Goal: Navigation & Orientation: Find specific page/section

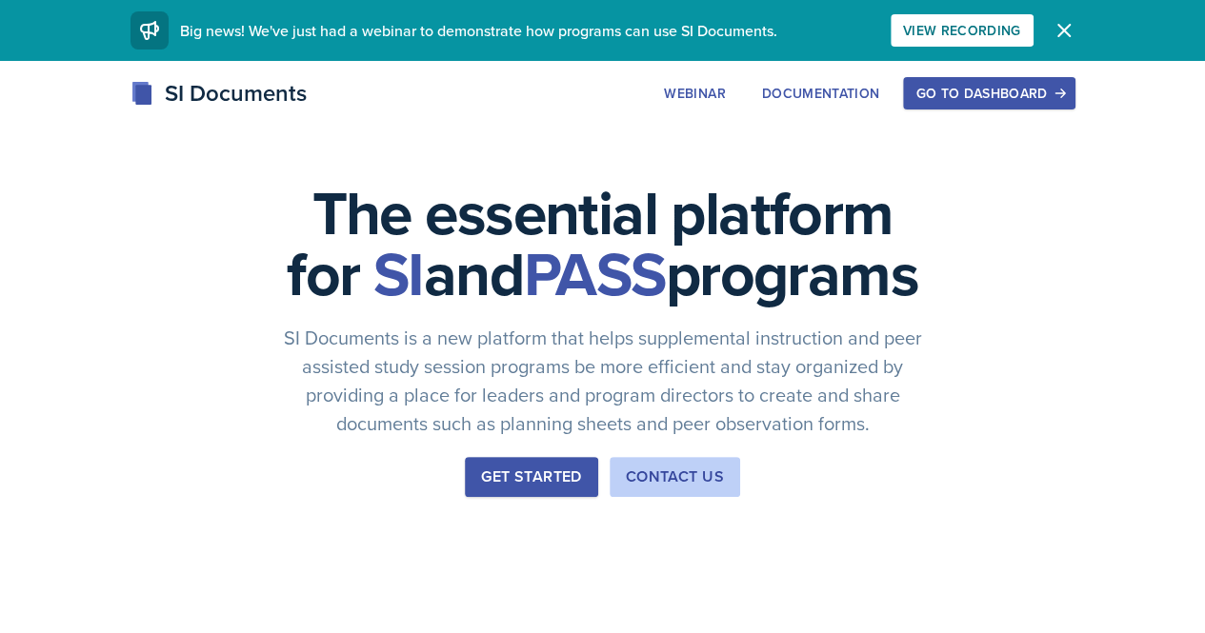
click at [1062, 94] on div "Go to Dashboard" at bounding box center [988, 93] width 147 height 15
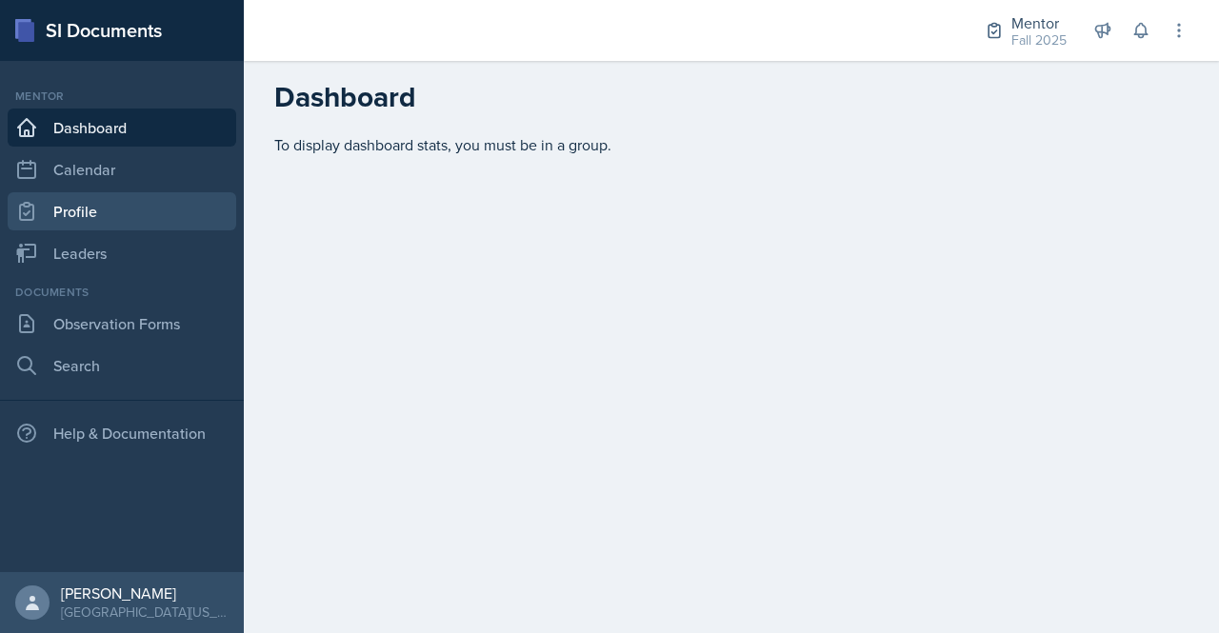
click at [90, 201] on link "Profile" at bounding box center [122, 211] width 229 height 38
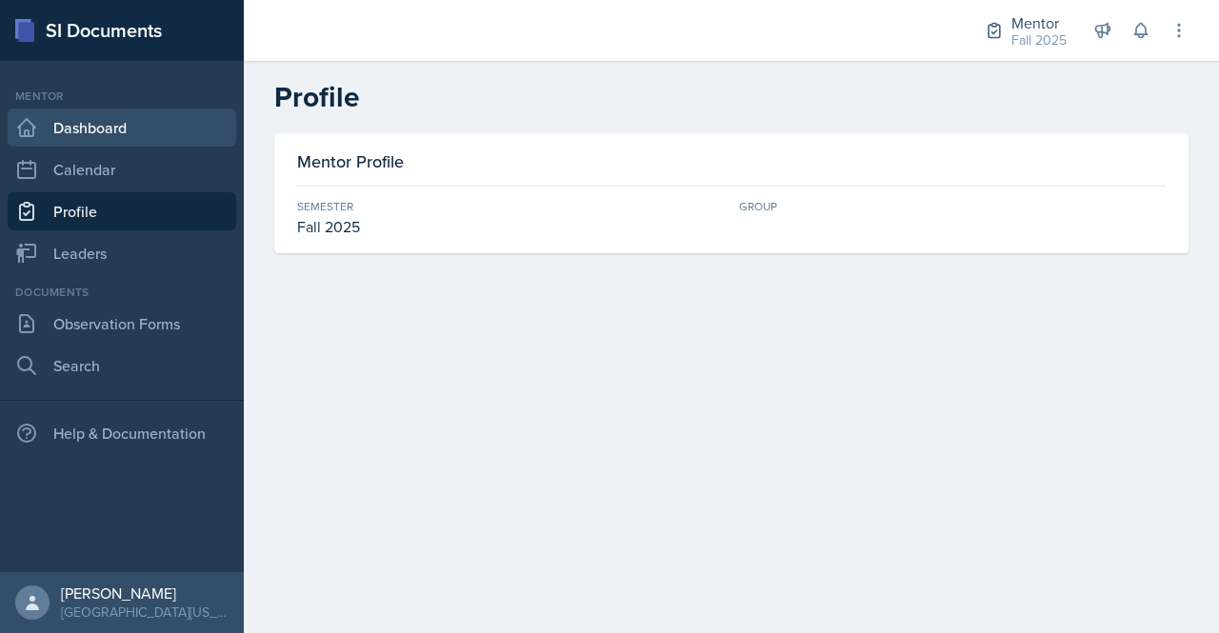
click at [106, 129] on link "Dashboard" at bounding box center [122, 128] width 229 height 38
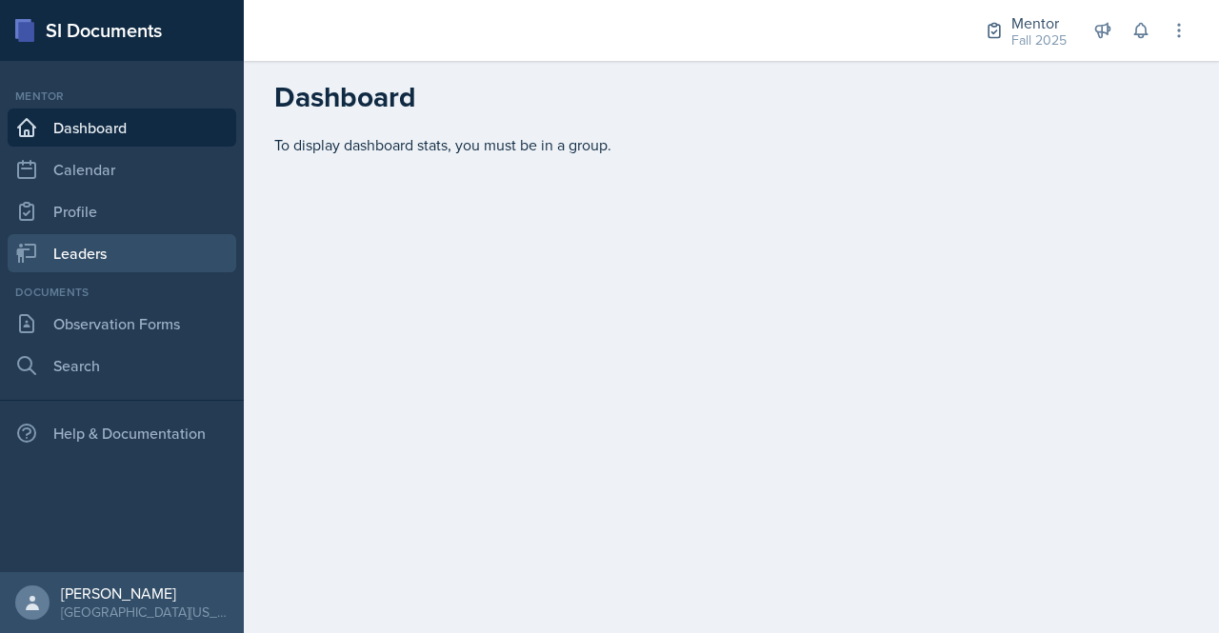
click at [107, 254] on link "Leaders" at bounding box center [122, 253] width 229 height 38
